Goal: Task Accomplishment & Management: Use online tool/utility

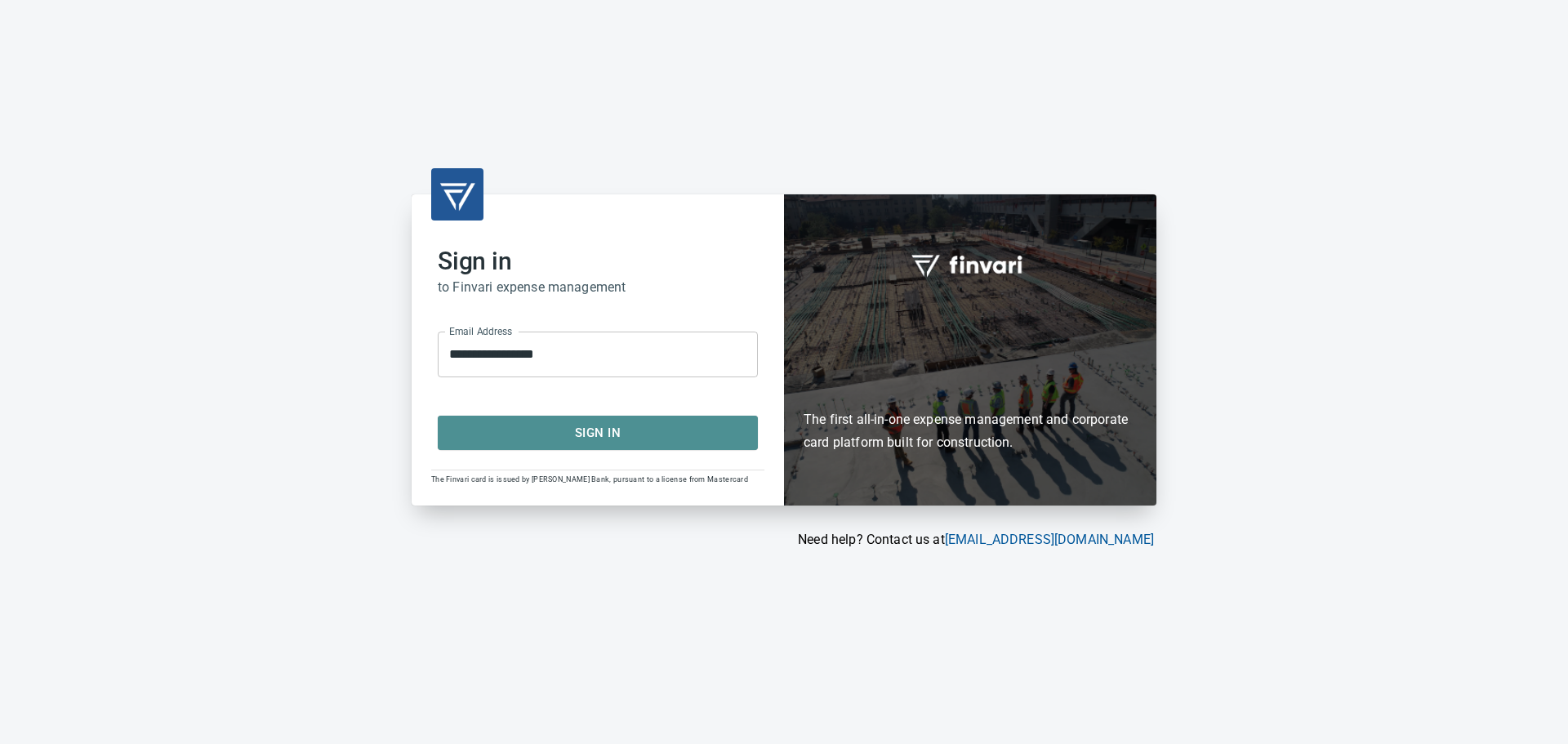
click at [602, 446] on button "Sign In" at bounding box center [597, 433] width 320 height 35
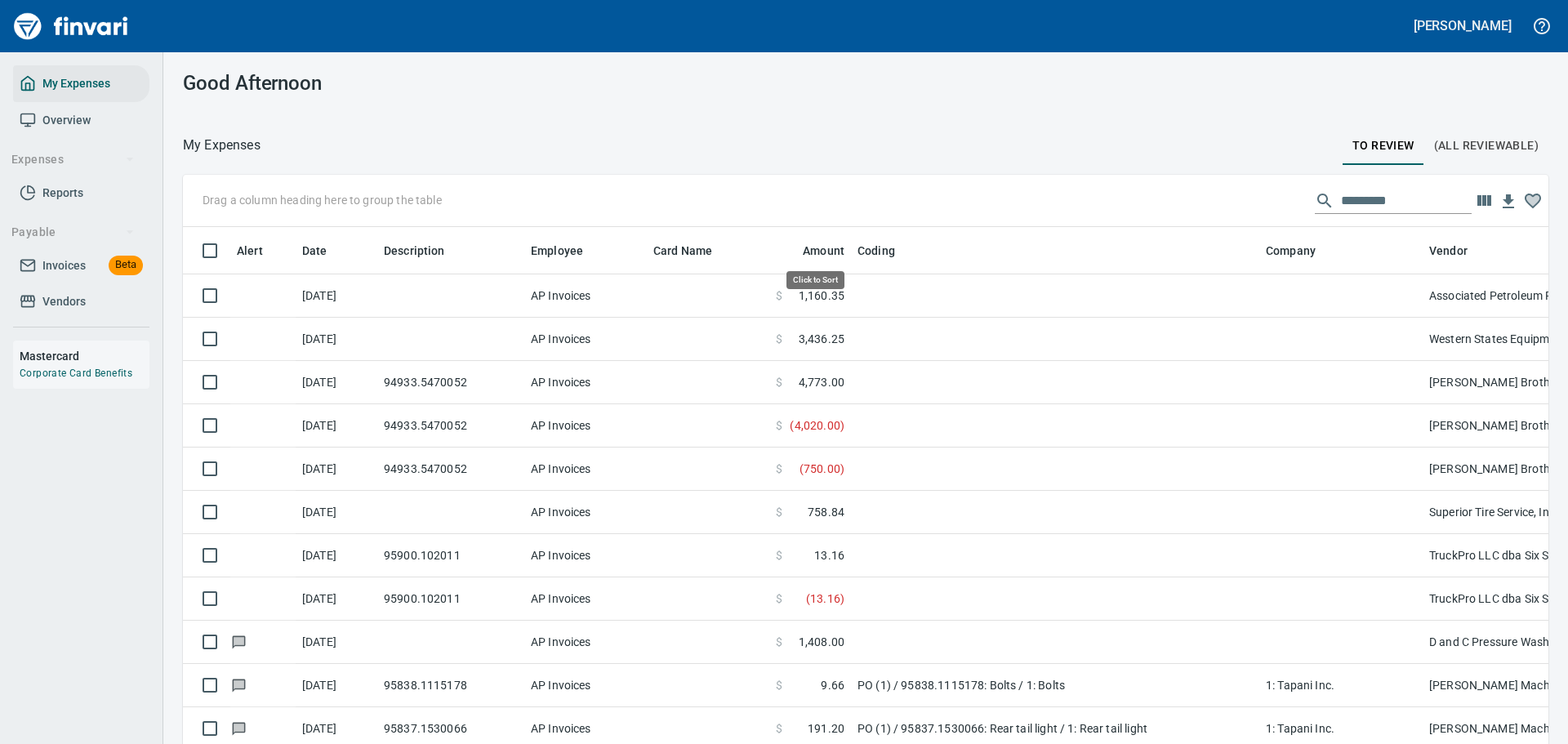
scroll to position [539, 1329]
click at [1341, 202] on input "text" at bounding box center [1406, 201] width 131 height 26
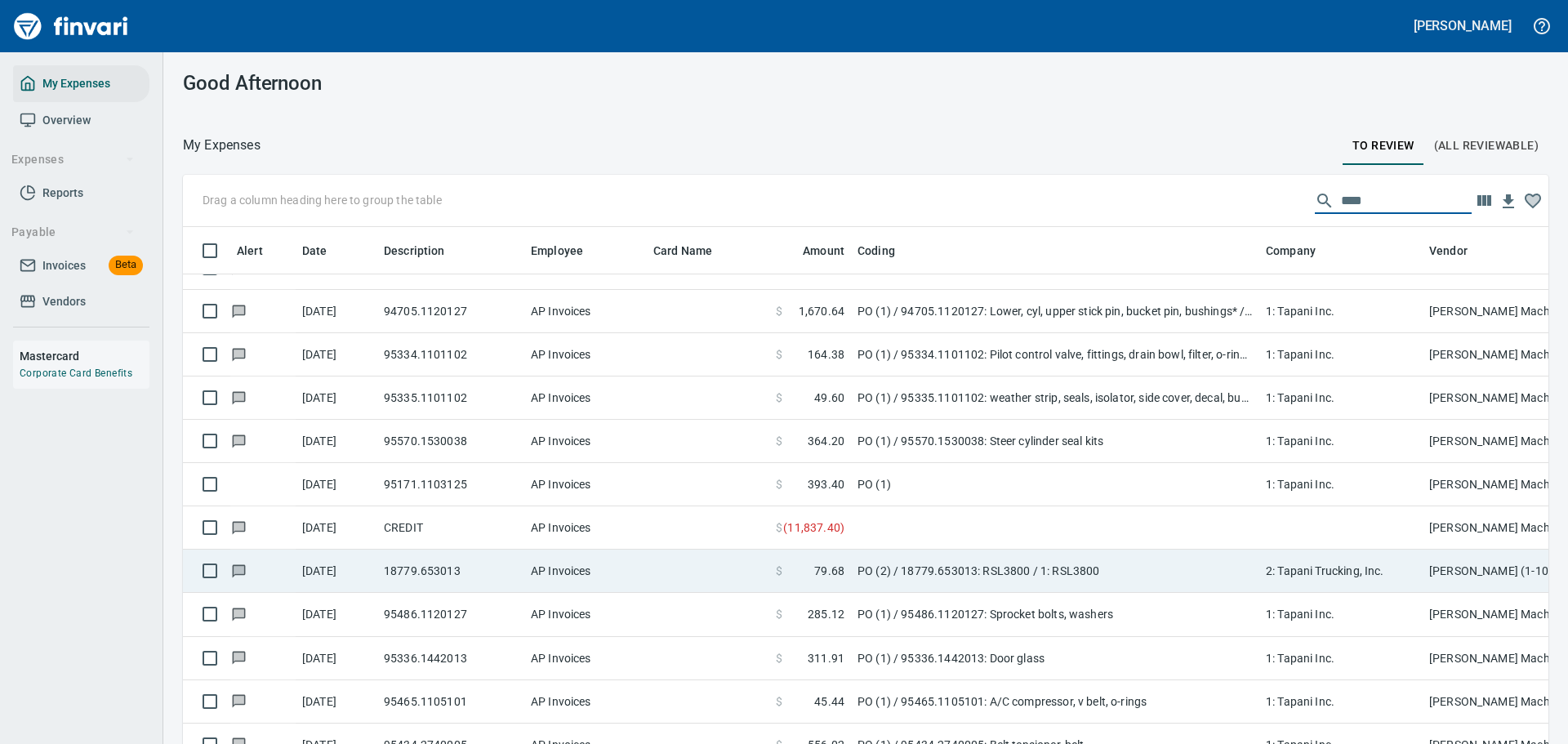
scroll to position [245, 0]
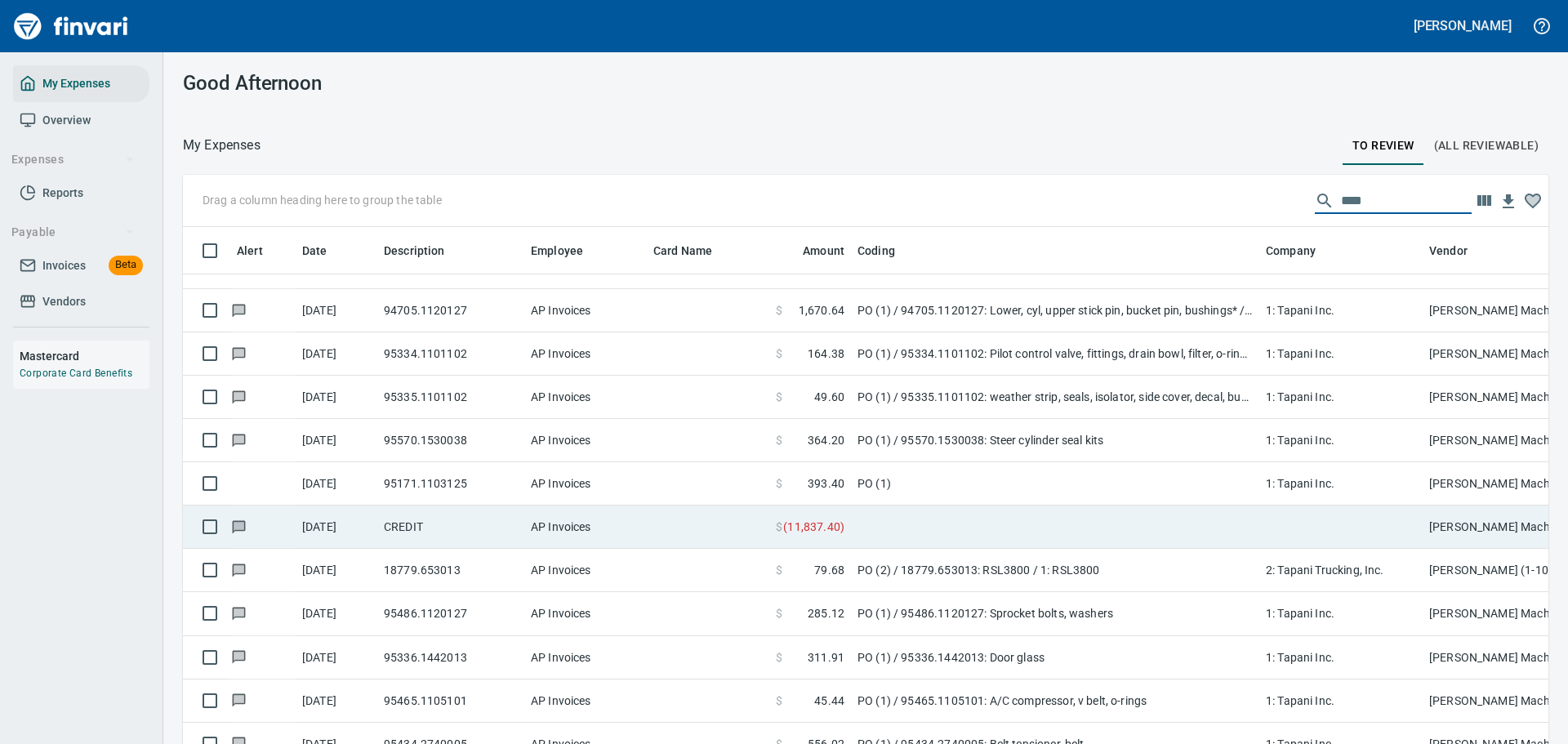
type input "****"
click at [957, 533] on td at bounding box center [1055, 527] width 409 height 43
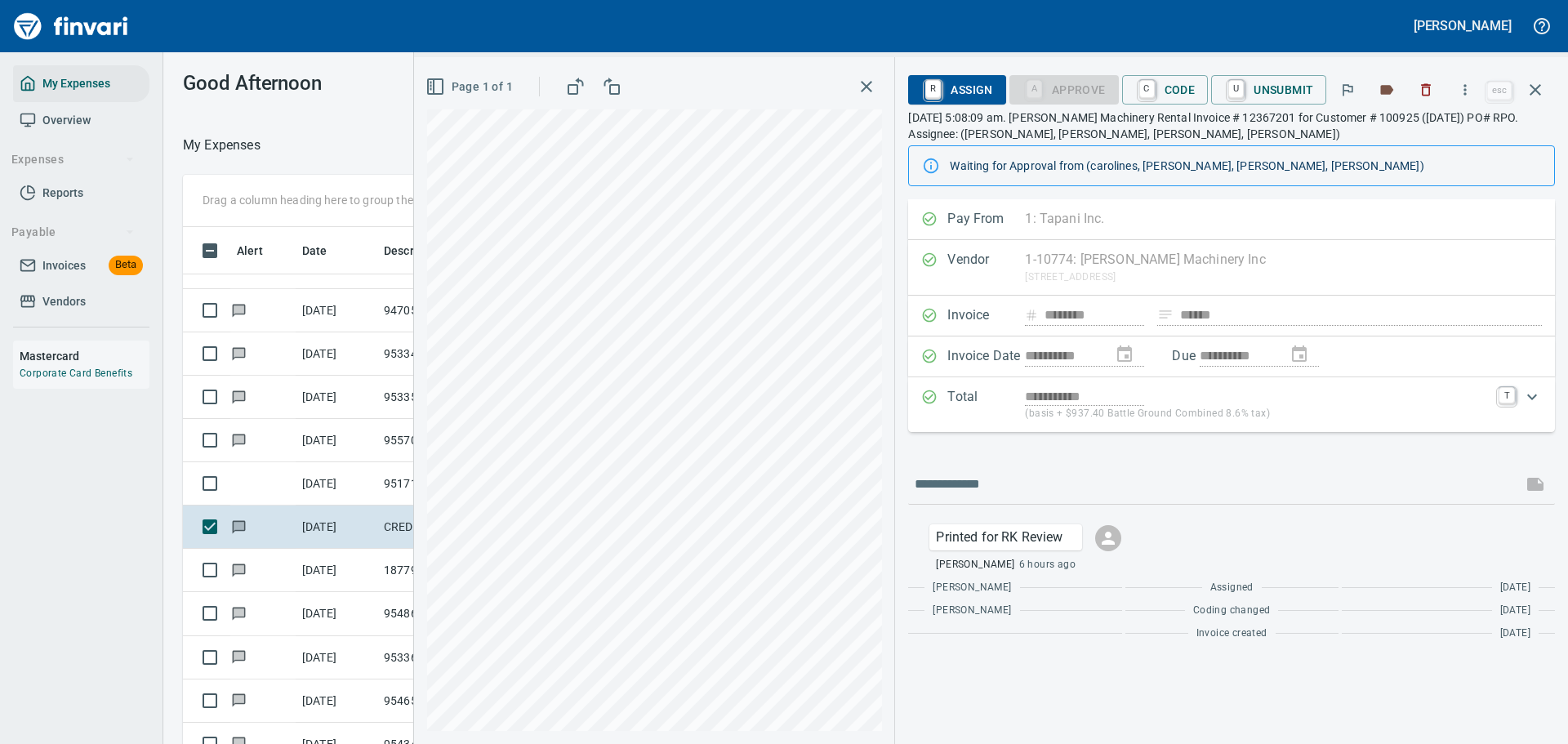
scroll to position [539, 920]
click at [929, 94] on link "R" at bounding box center [933, 89] width 16 height 18
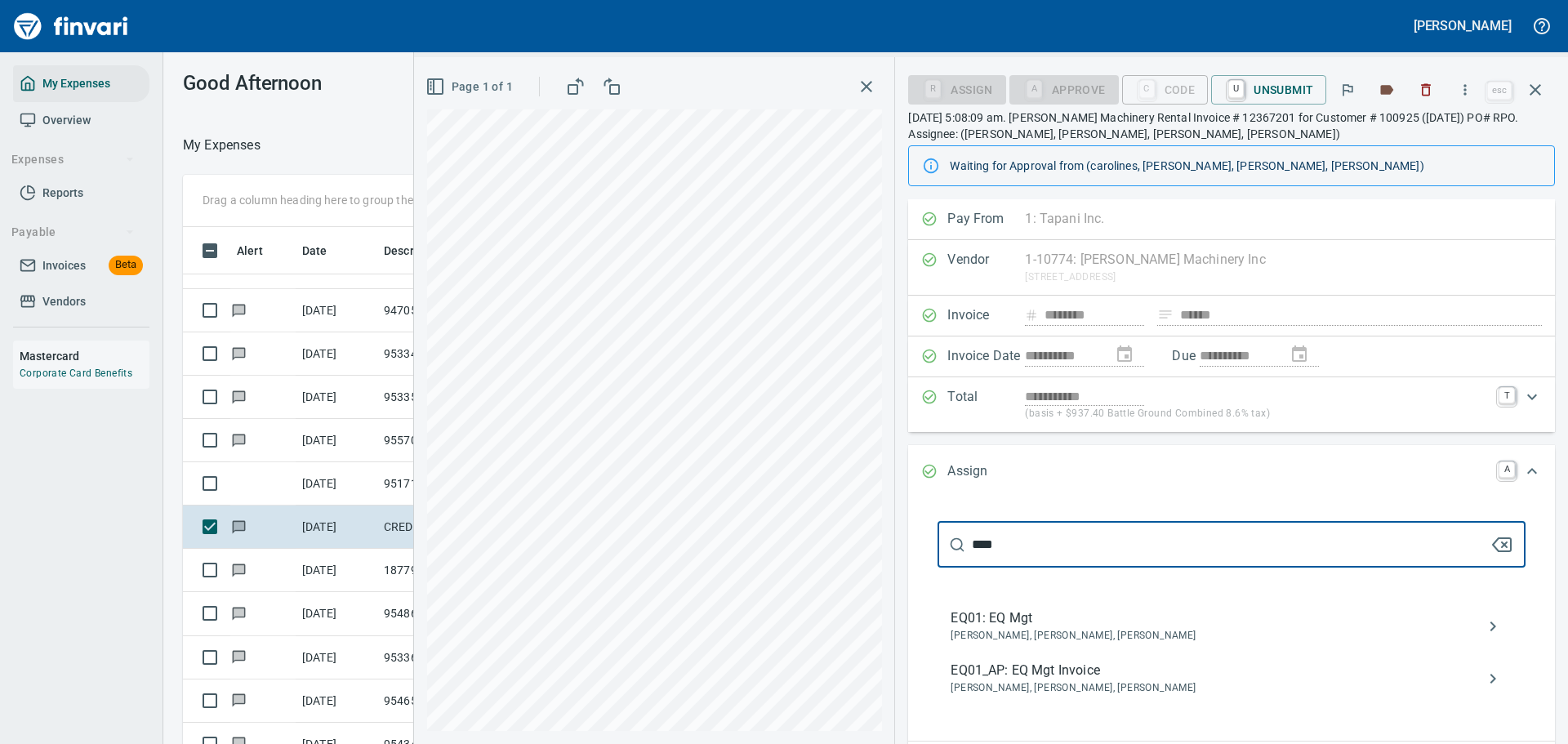
type input "****"
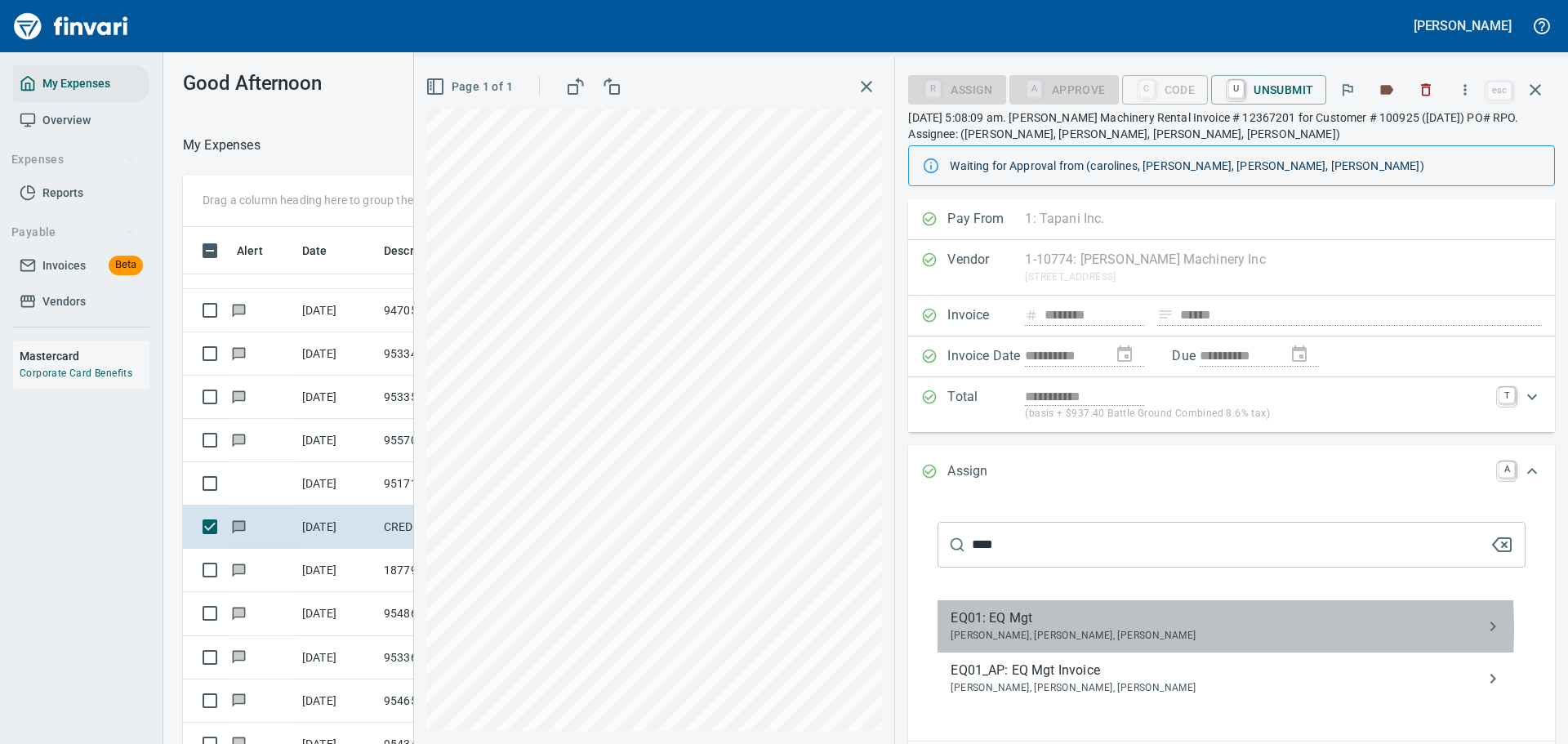
click at [1033, 629] on span "[PERSON_NAME], [PERSON_NAME], [PERSON_NAME]" at bounding box center [1218, 636] width 536 height 16
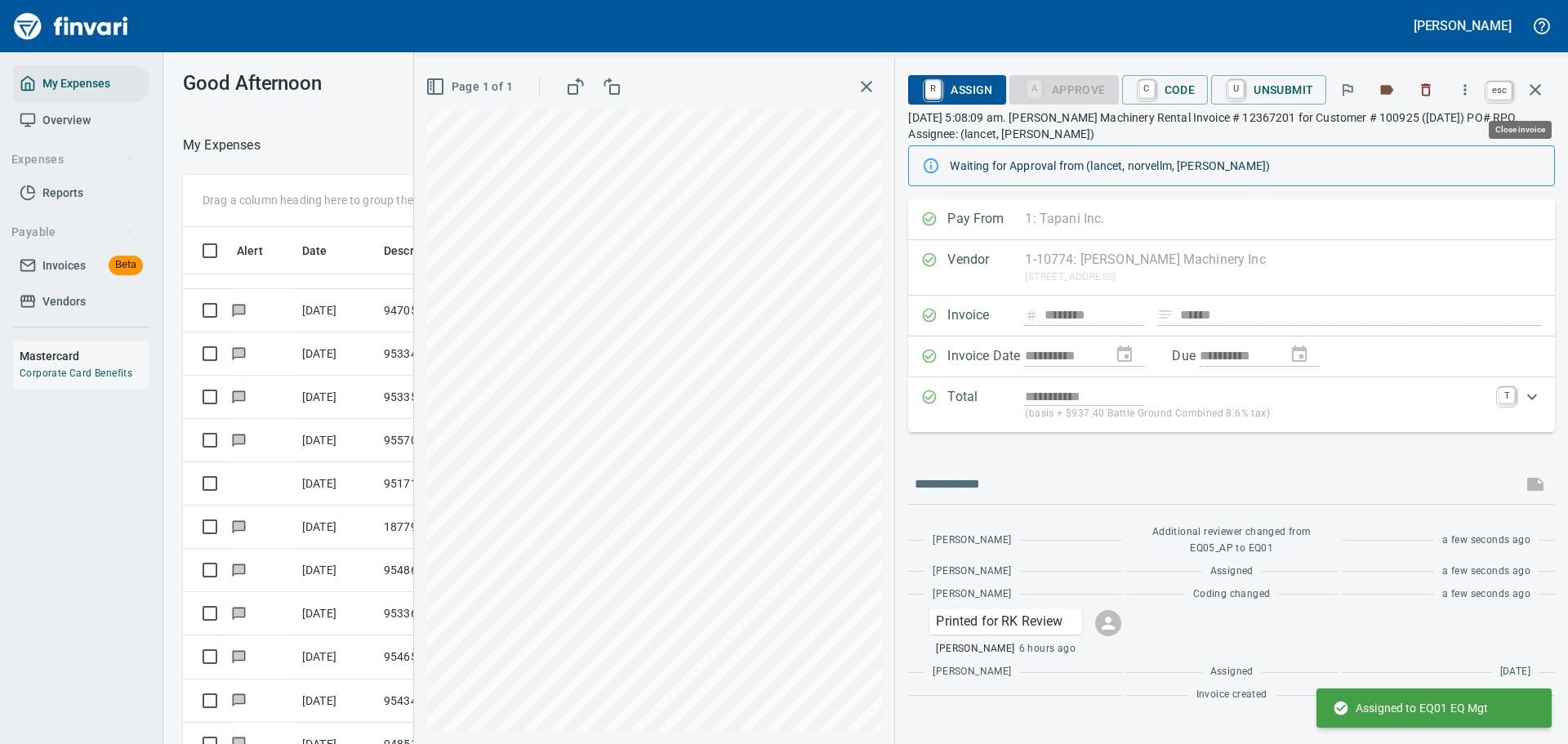
click at [1533, 86] on icon "button" at bounding box center [1535, 90] width 20 height 20
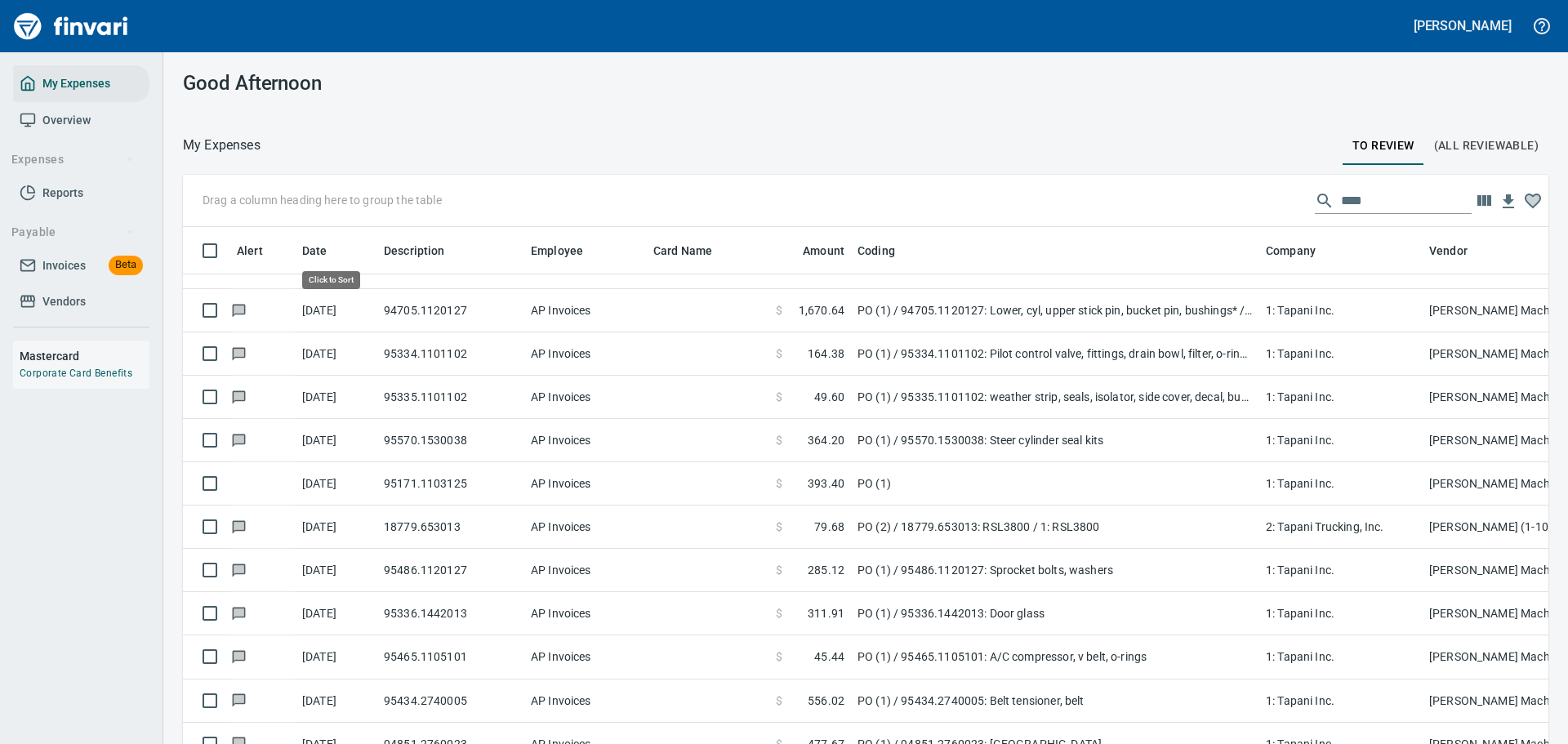
scroll to position [539, 1329]
